Goal: Transaction & Acquisition: Purchase product/service

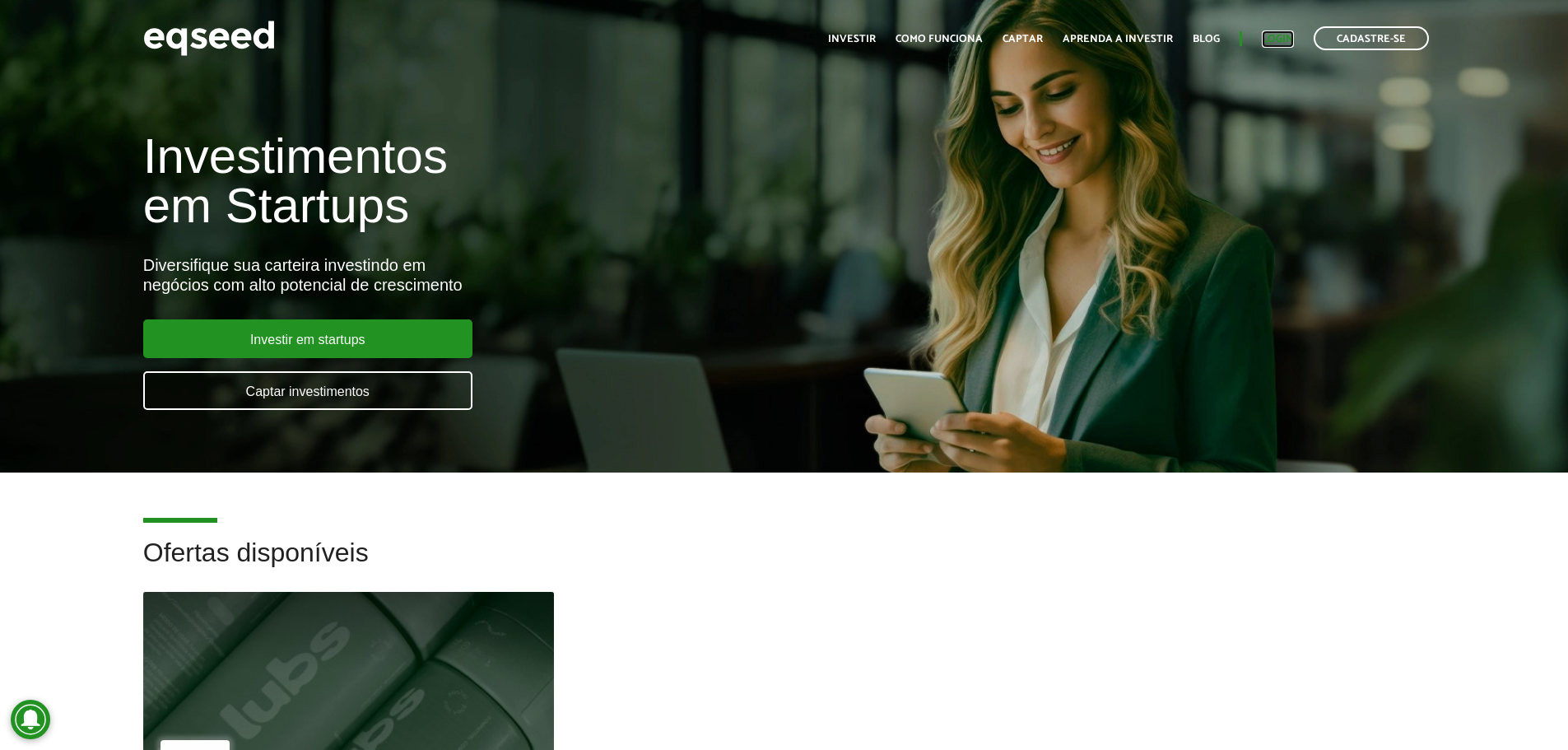
click at [1277, 39] on link "Login" at bounding box center [1277, 39] width 32 height 11
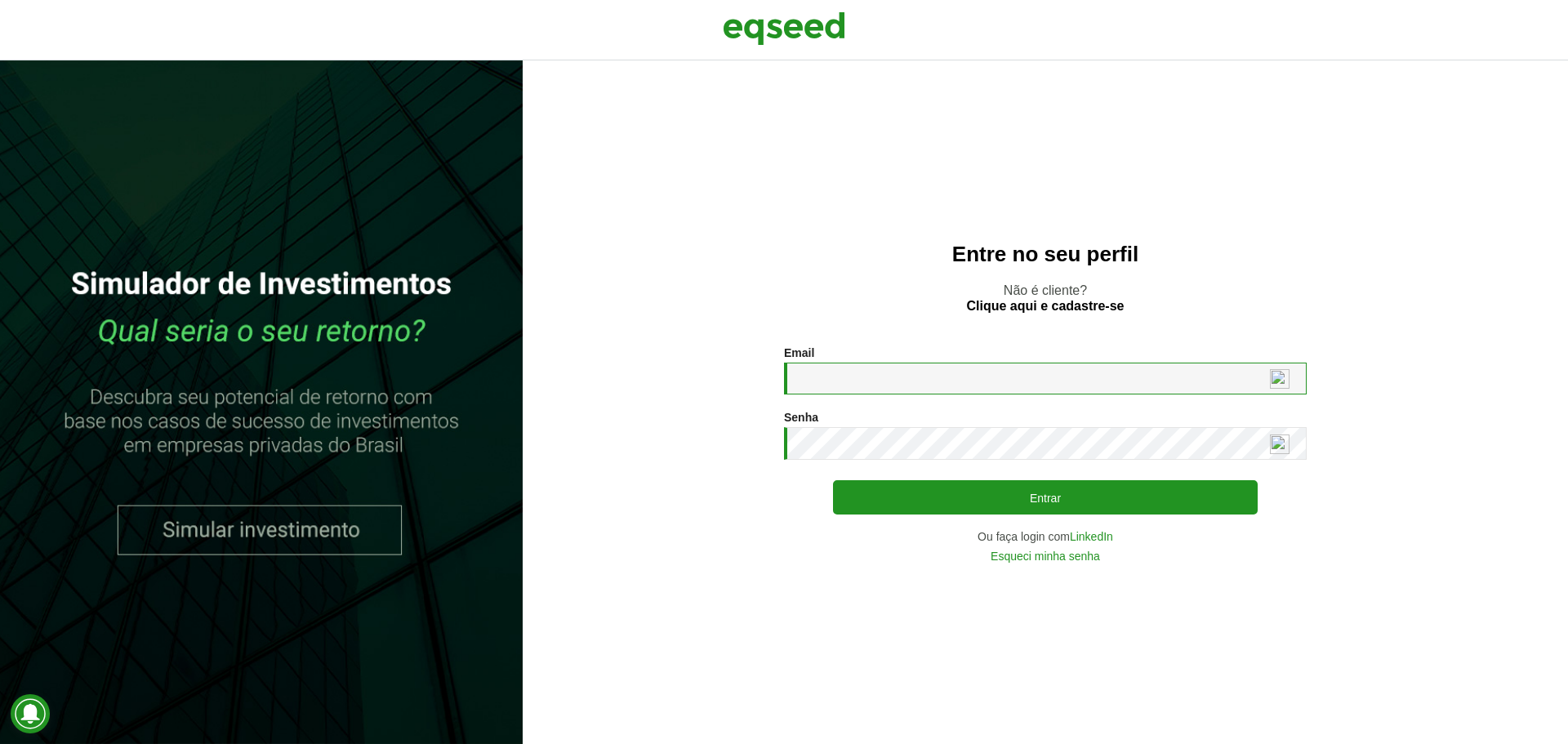
click at [878, 381] on input "Email *" at bounding box center [1045, 378] width 523 height 32
type input "**********"
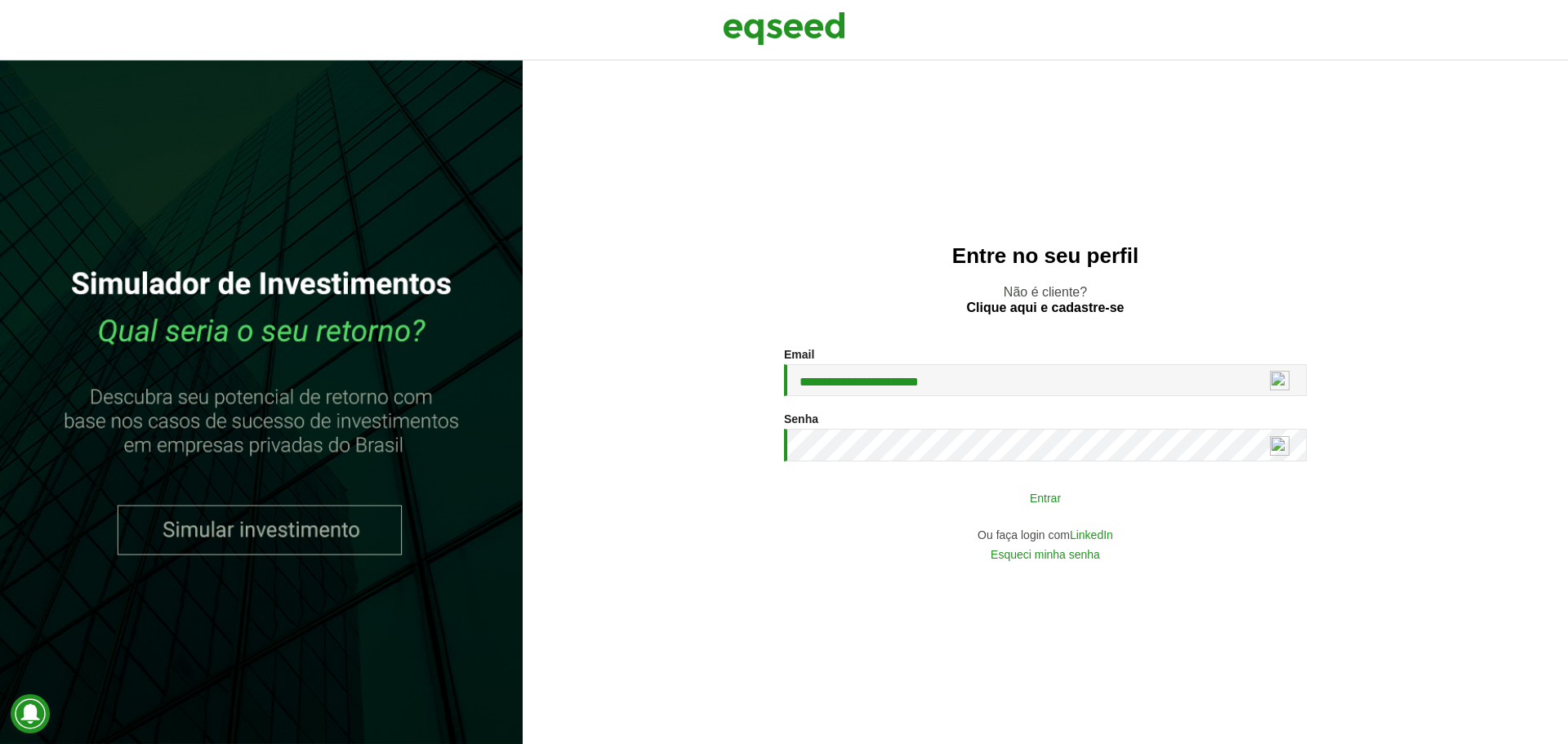
click at [977, 489] on button "Entrar" at bounding box center [1046, 496] width 425 height 31
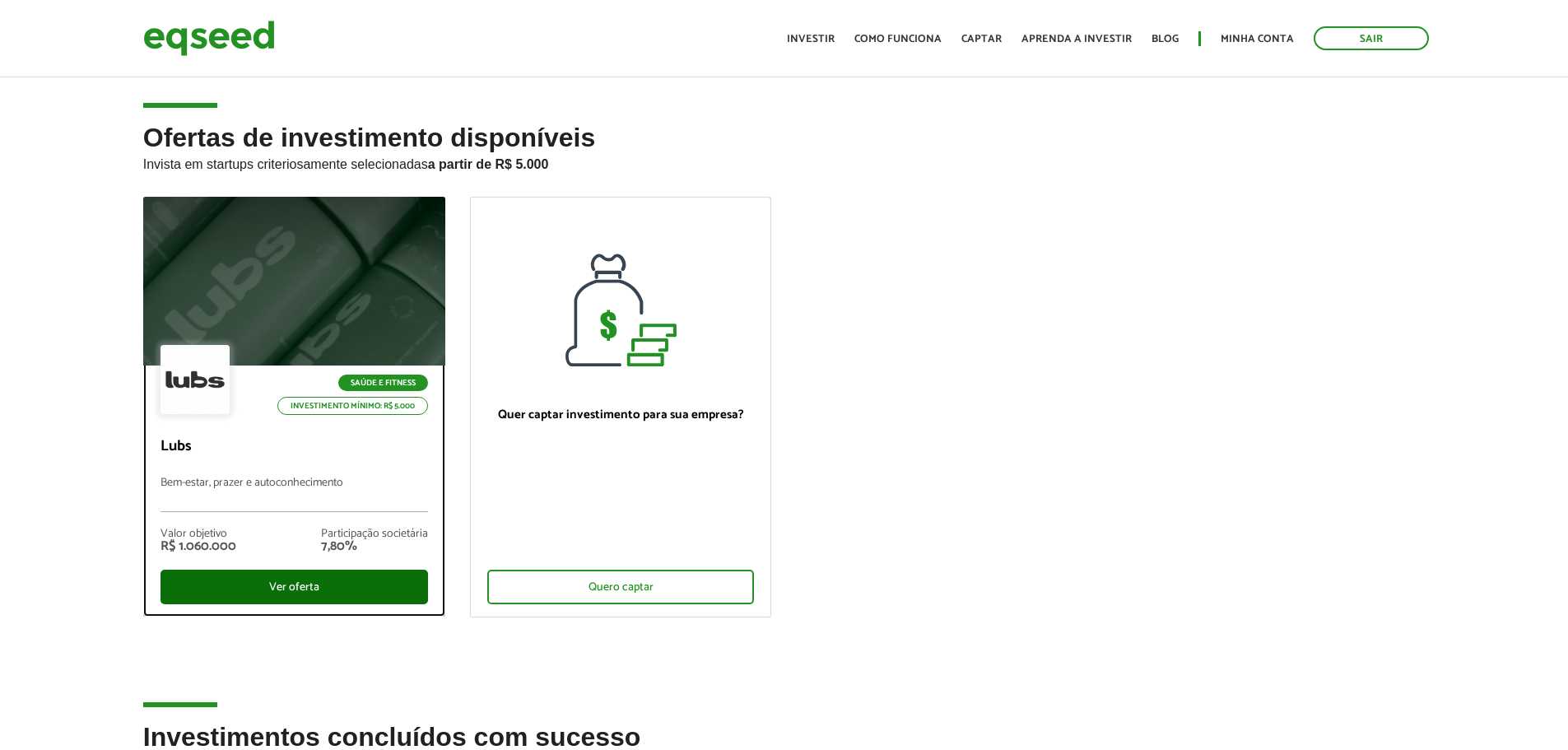
click at [357, 582] on div "Ver oferta" at bounding box center [294, 586] width 267 height 35
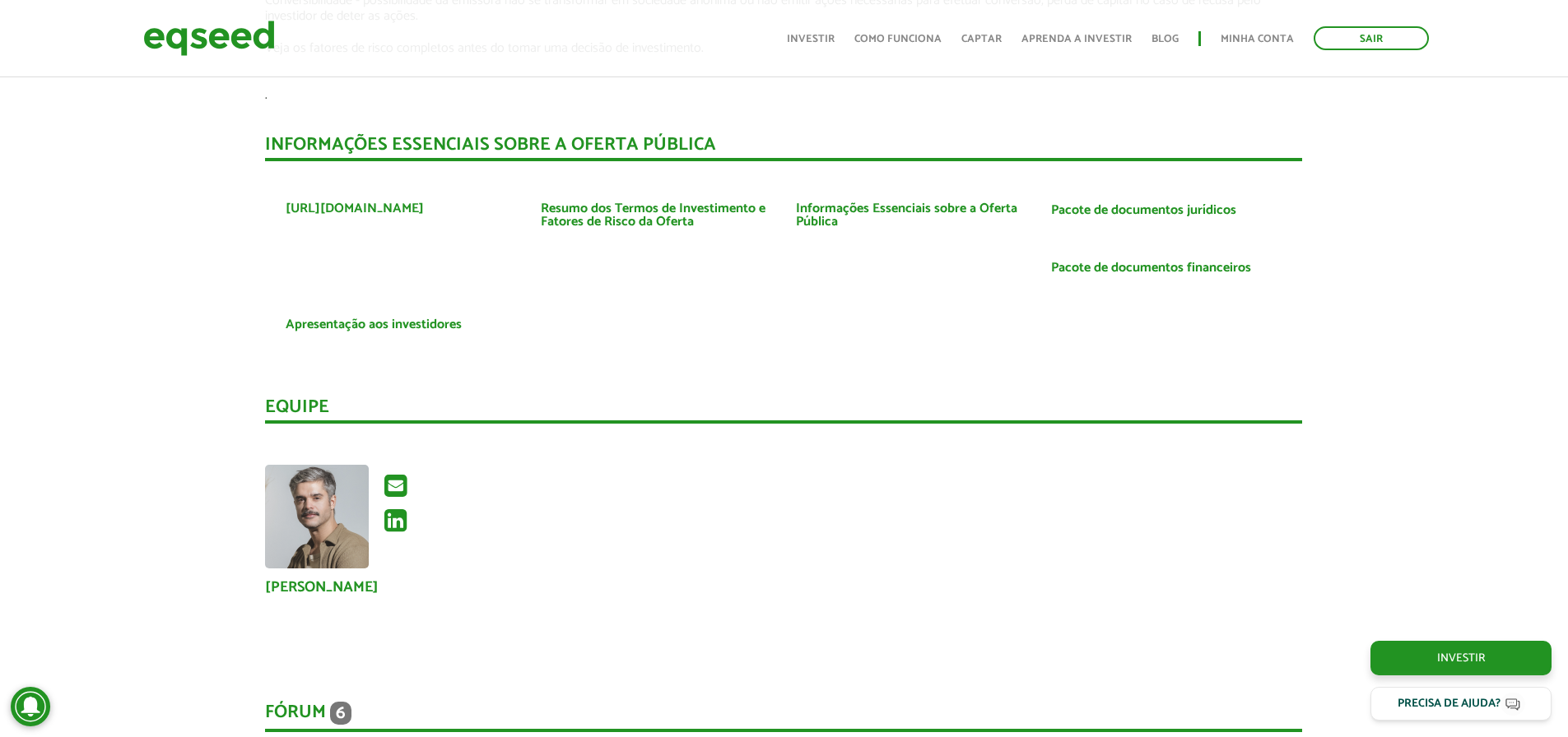
scroll to position [2892, 0]
click at [1123, 261] on link "Pacote de documentos financeiros" at bounding box center [1150, 267] width 200 height 13
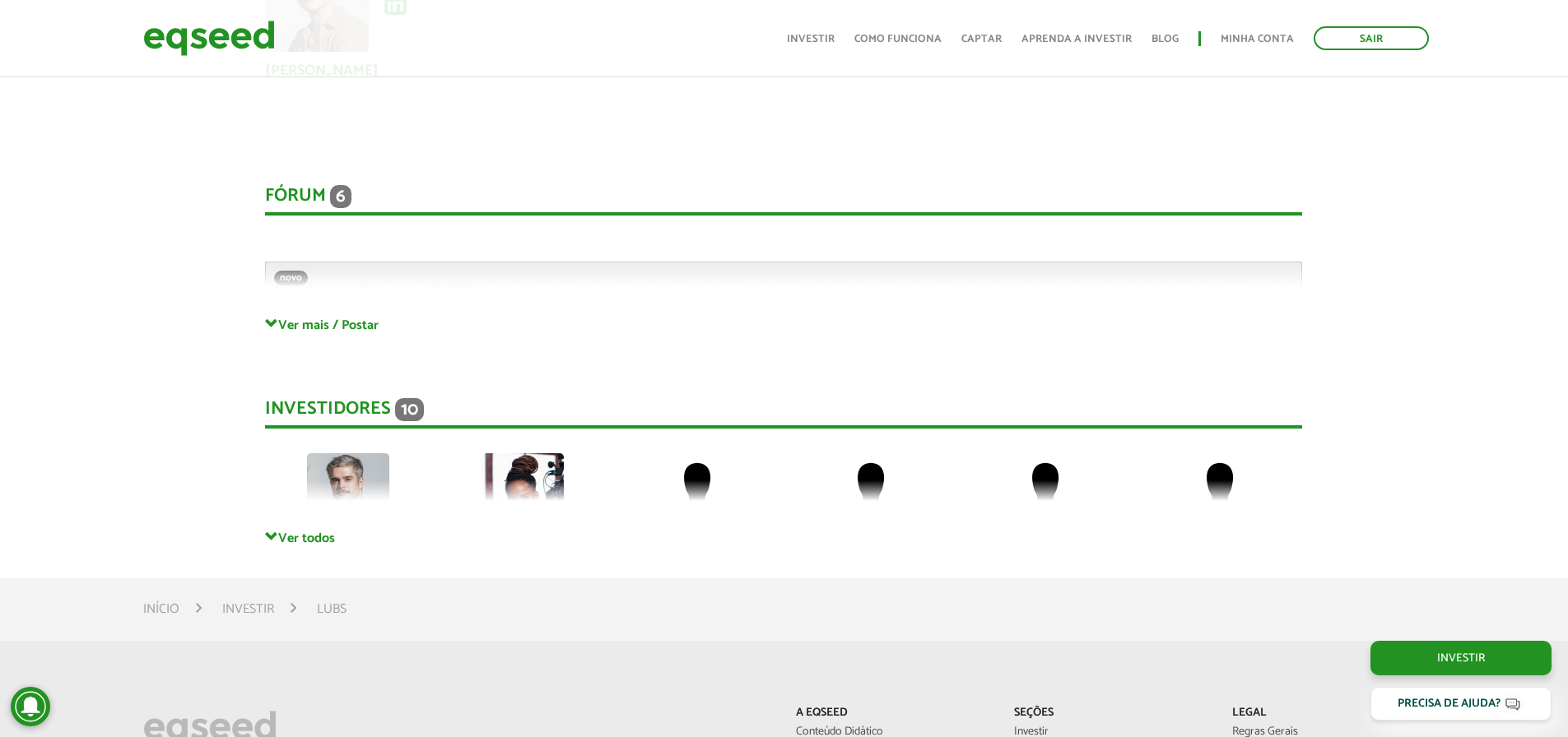
scroll to position [3408, 0]
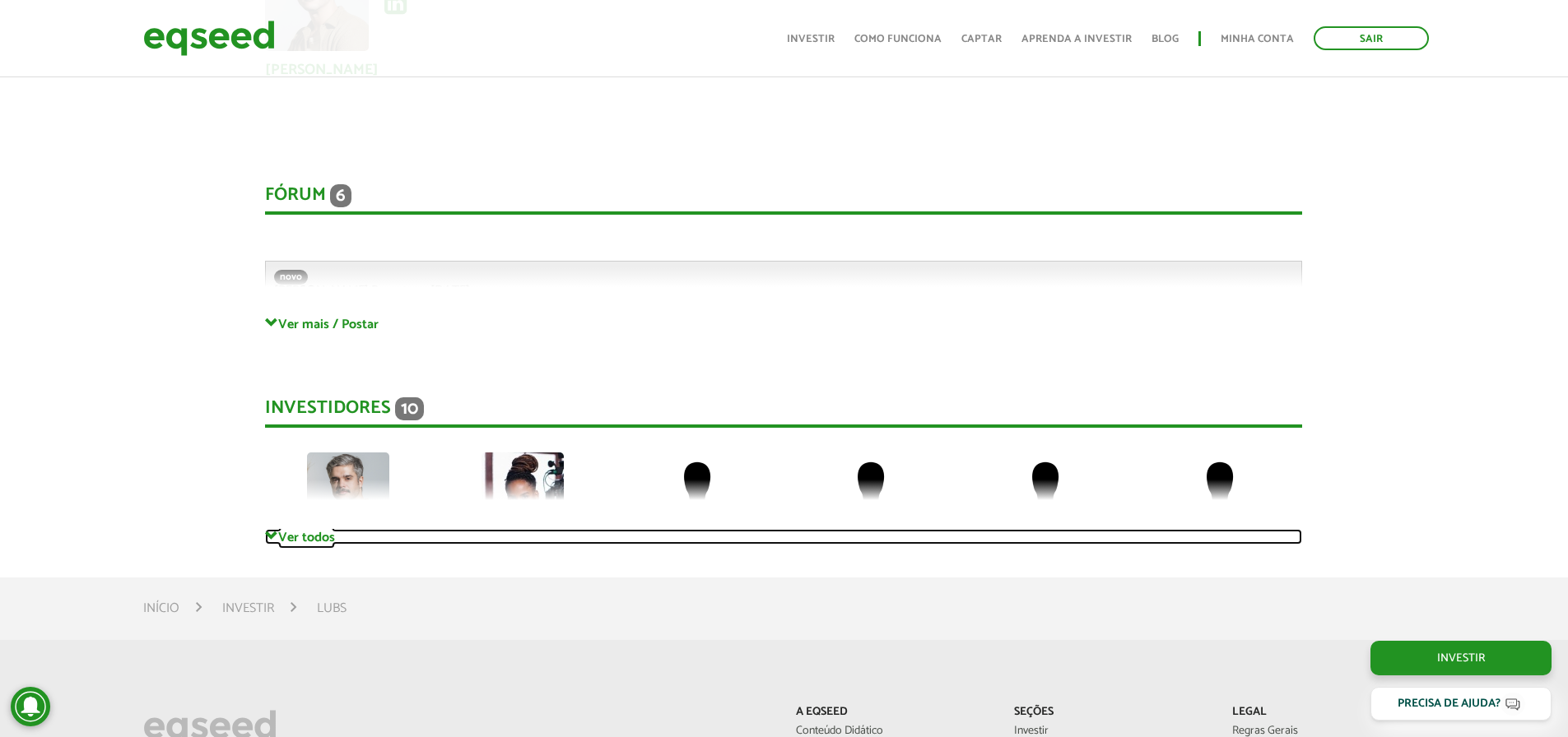
click at [327, 529] on link "Ver todos" at bounding box center [783, 537] width 1037 height 16
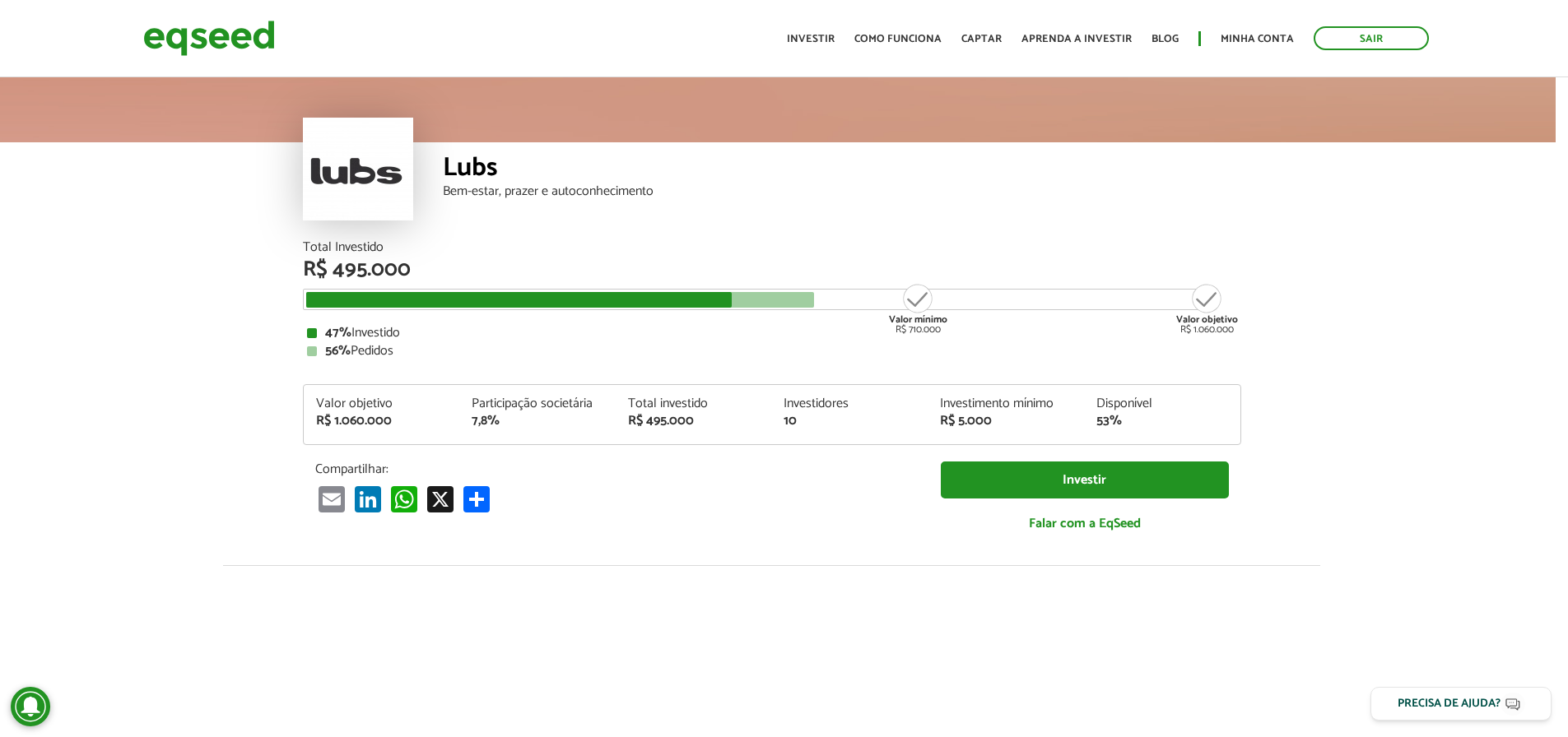
scroll to position [0, 12]
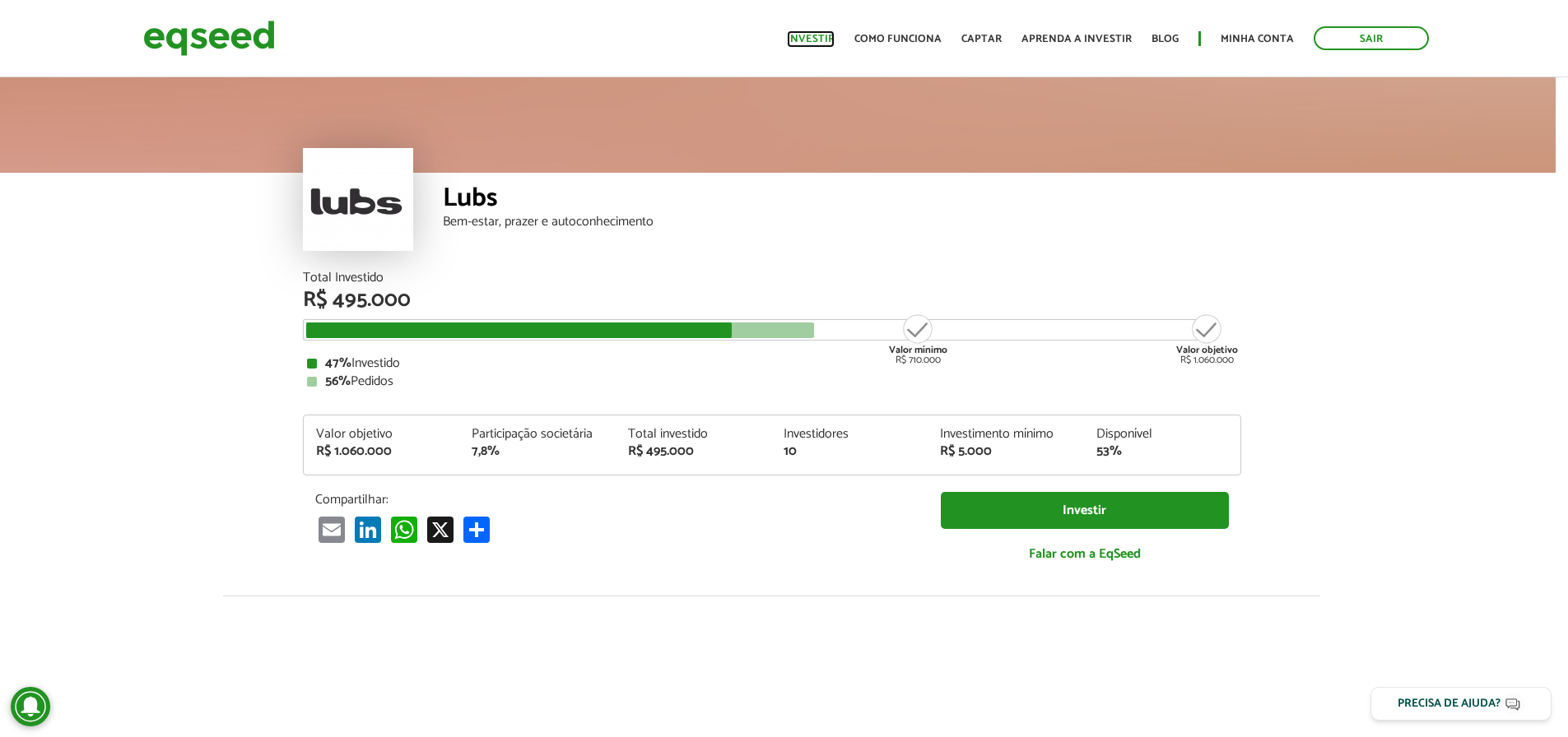
click at [828, 38] on link "Investir" at bounding box center [811, 39] width 48 height 11
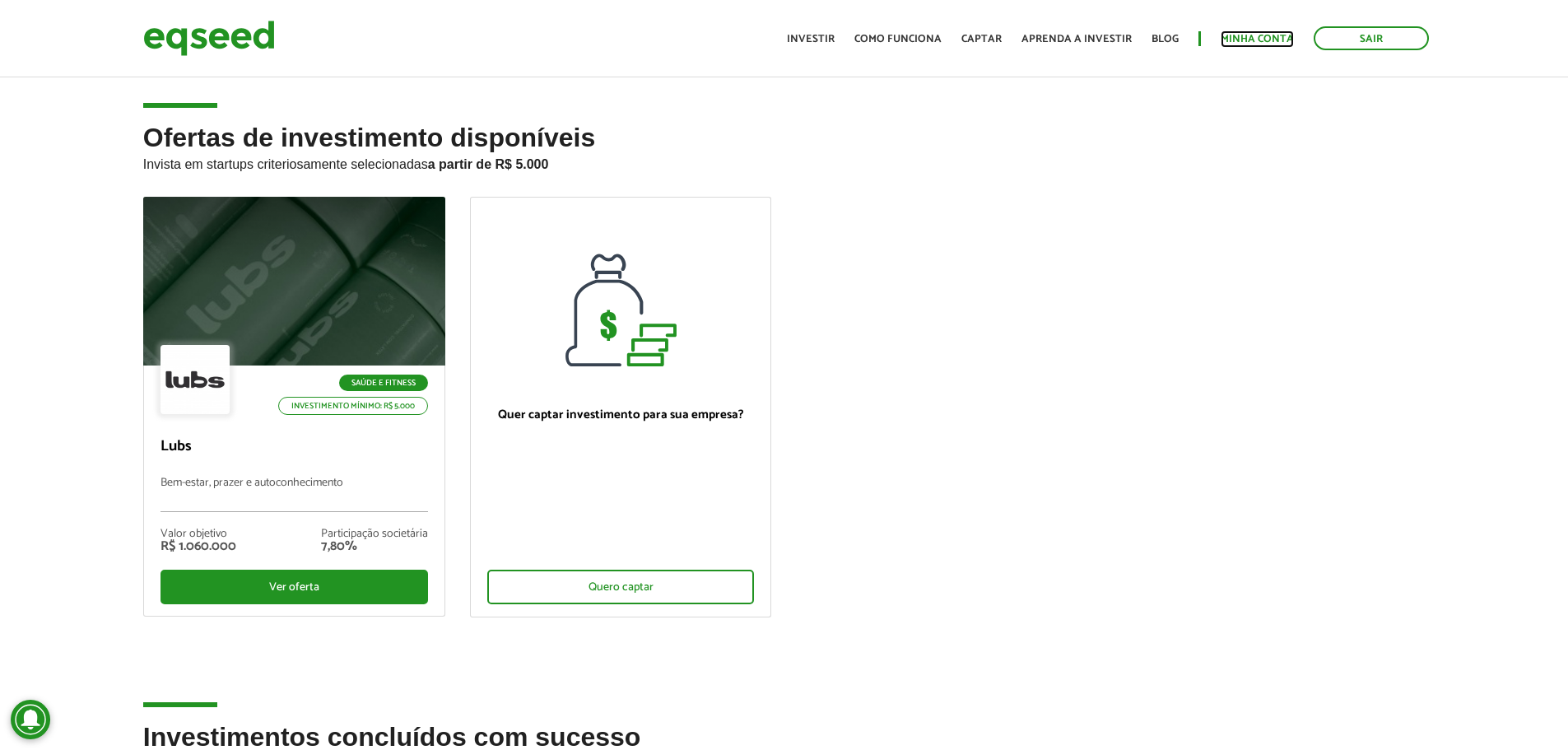
click at [1253, 38] on link "Minha conta" at bounding box center [1257, 39] width 73 height 11
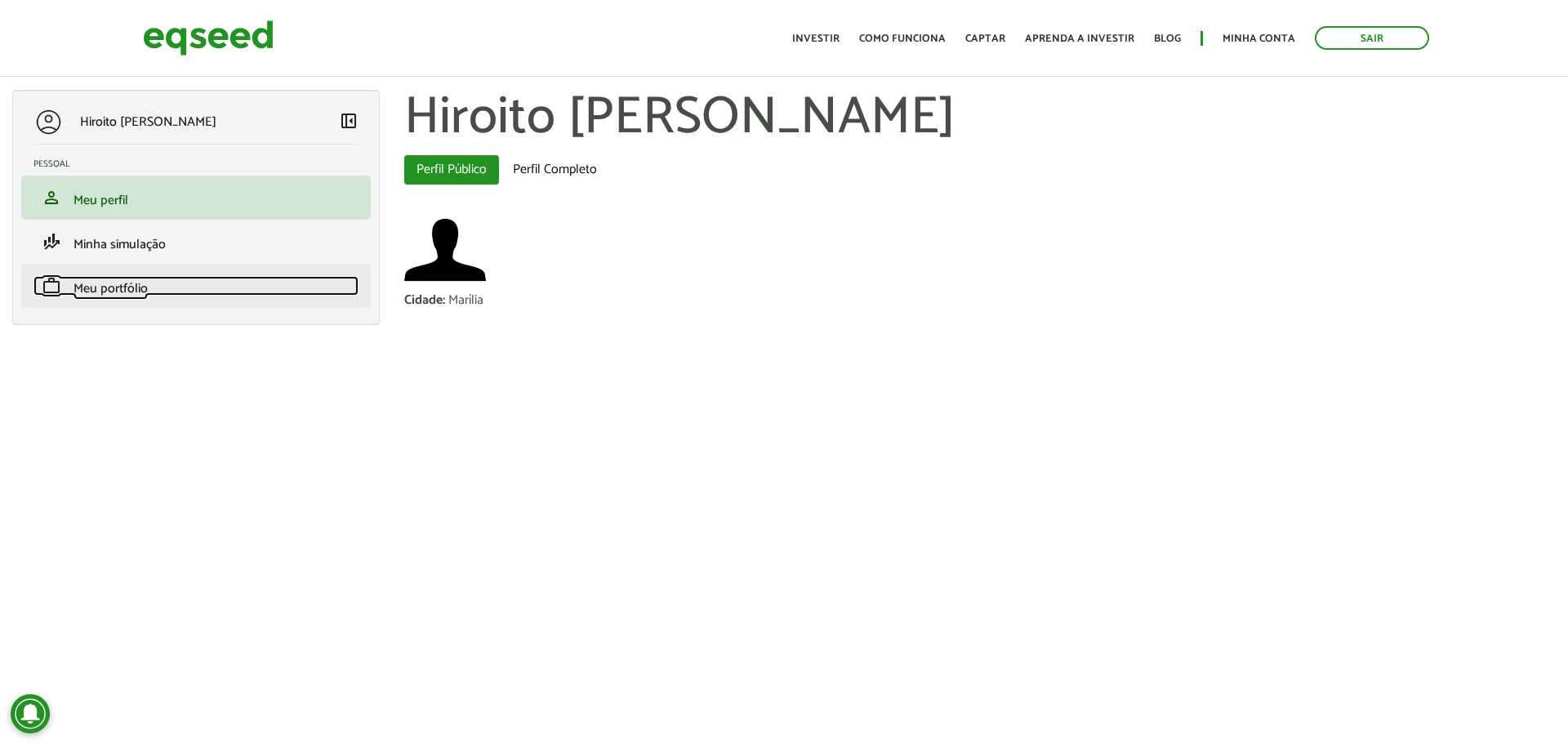
click at [109, 284] on span "Meu portfólio" at bounding box center [110, 288] width 74 height 22
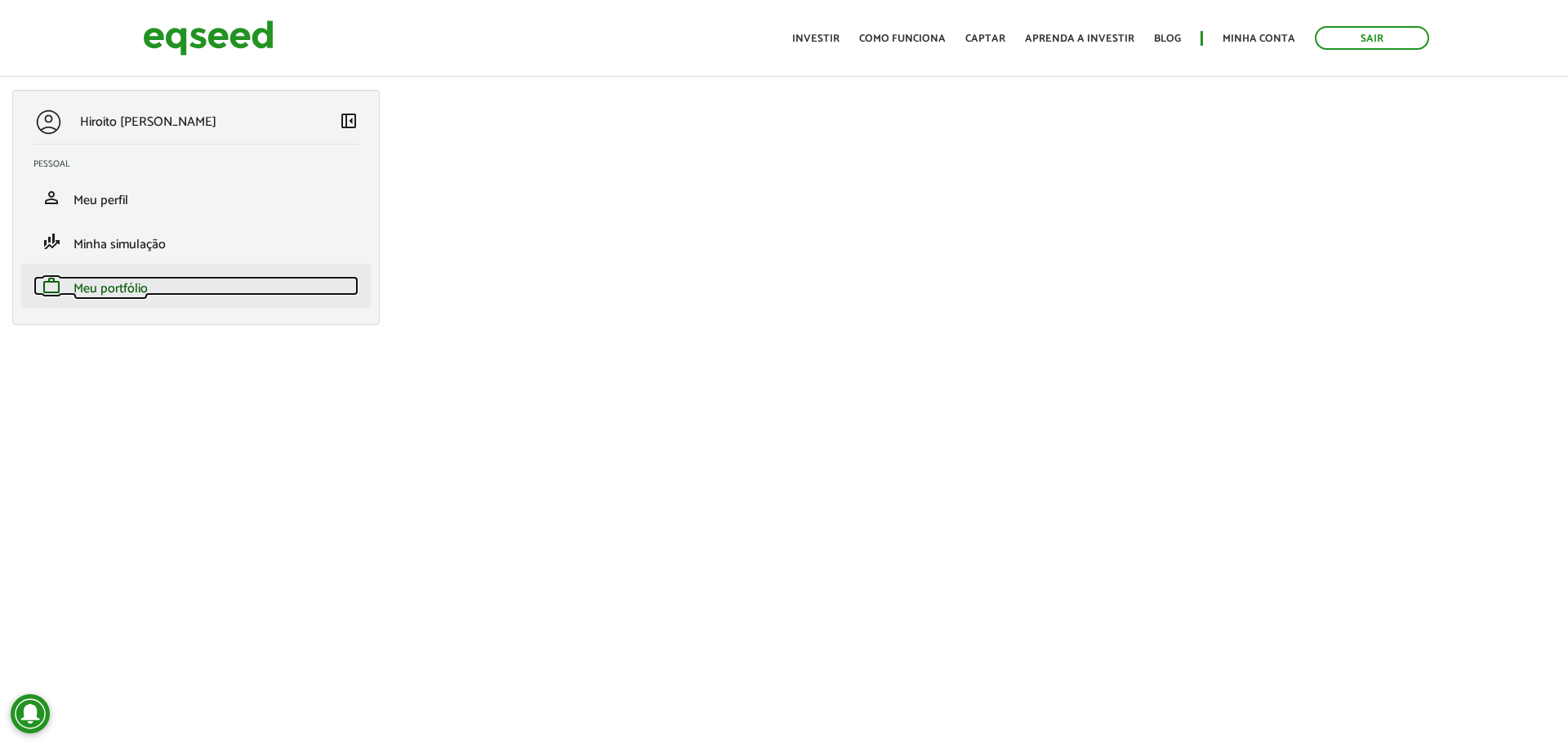
click at [183, 282] on link "work Meu portfólio" at bounding box center [196, 286] width 325 height 19
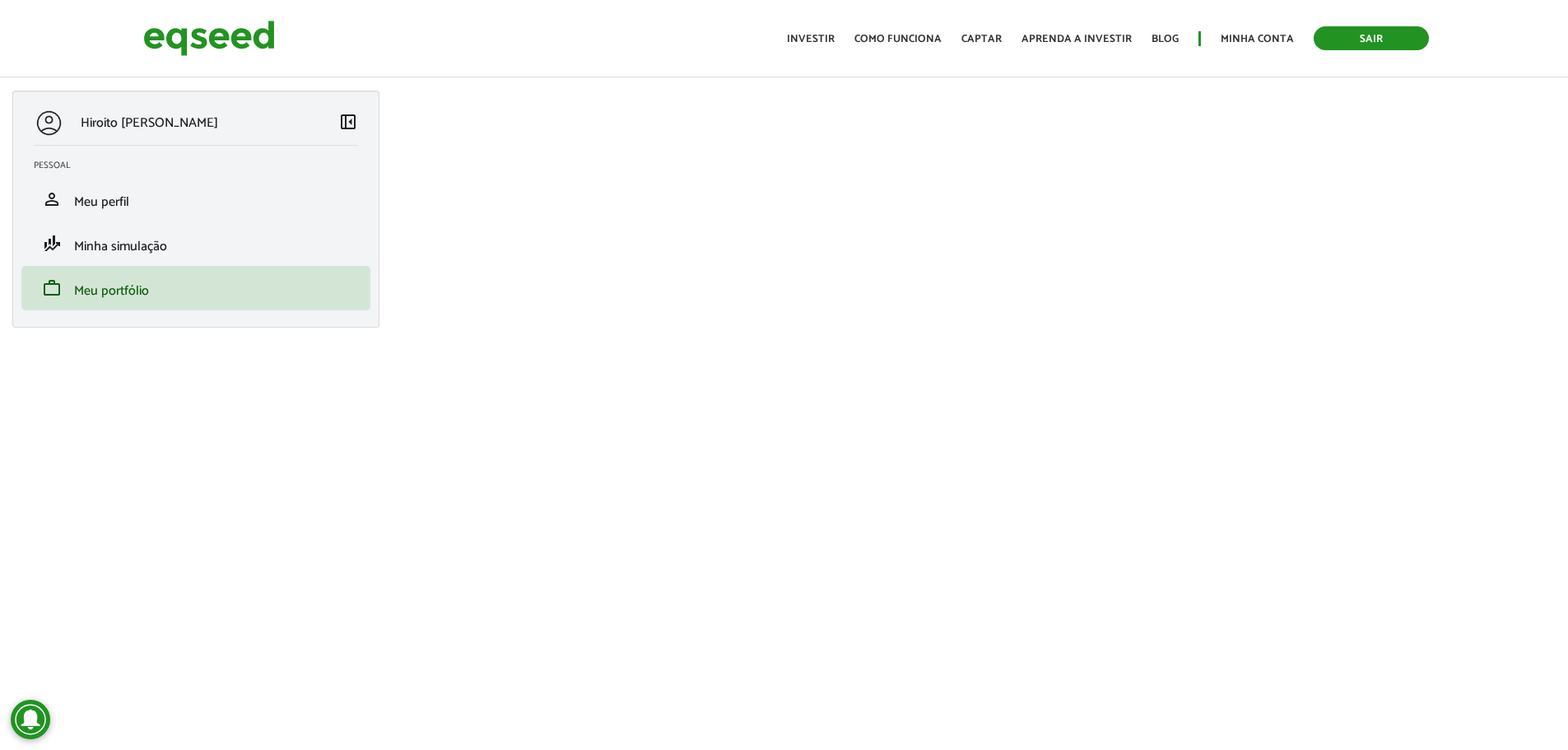
click at [1369, 34] on link "Sair" at bounding box center [1371, 38] width 115 height 24
